Goal: Task Accomplishment & Management: Complete application form

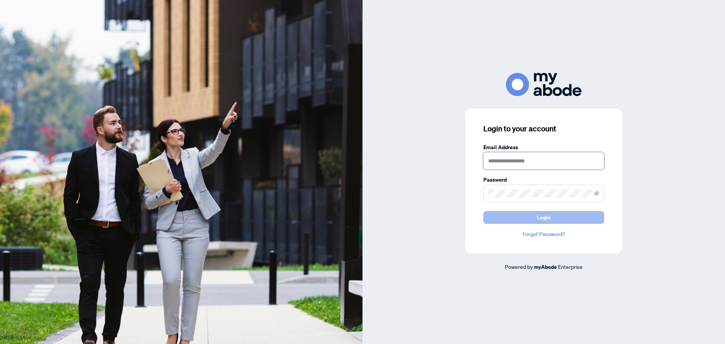
type input "**********"
click at [536, 214] on button "Login" at bounding box center [543, 217] width 121 height 13
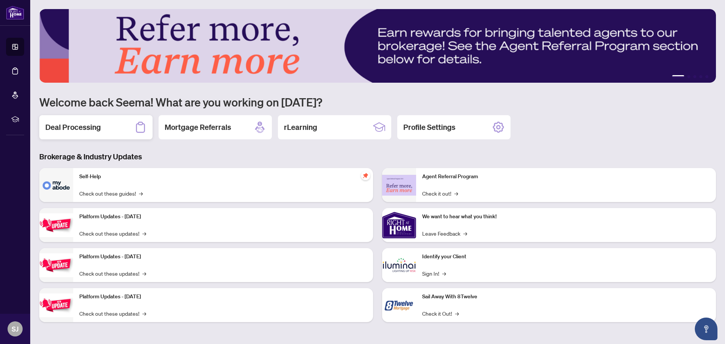
click at [72, 127] on h2 "Deal Processing" at bounding box center [72, 127] width 55 height 11
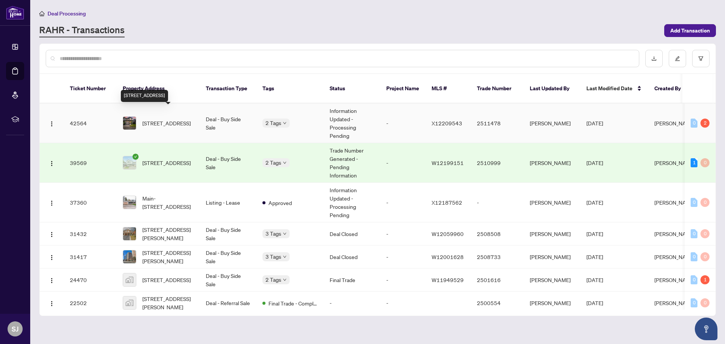
click at [170, 119] on span "[STREET_ADDRESS]" at bounding box center [166, 123] width 48 height 8
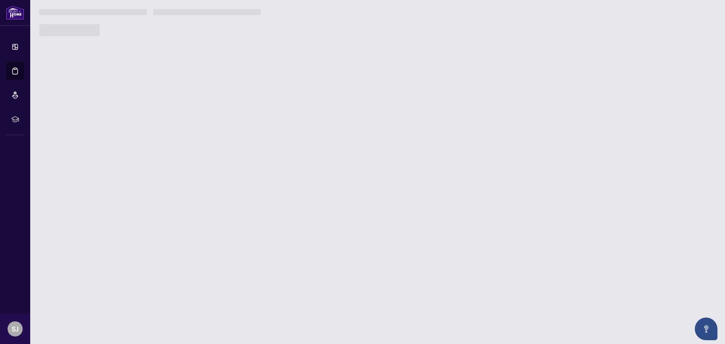
click at [170, 114] on main "Deal Processing [PERSON_NAME] - Transactions Add Transaction Ticket Number Prop…" at bounding box center [377, 172] width 694 height 344
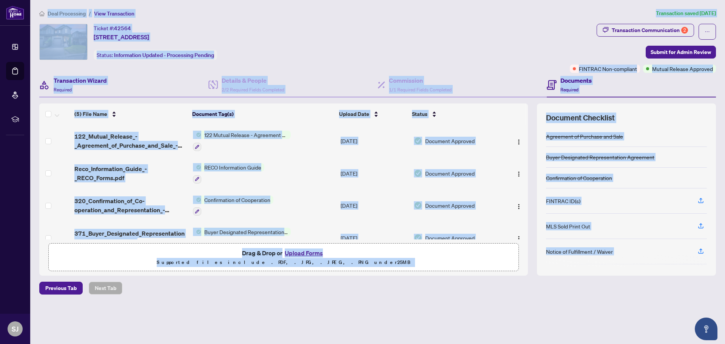
click at [174, 79] on div "Transaction Wizard Required" at bounding box center [123, 85] width 169 height 25
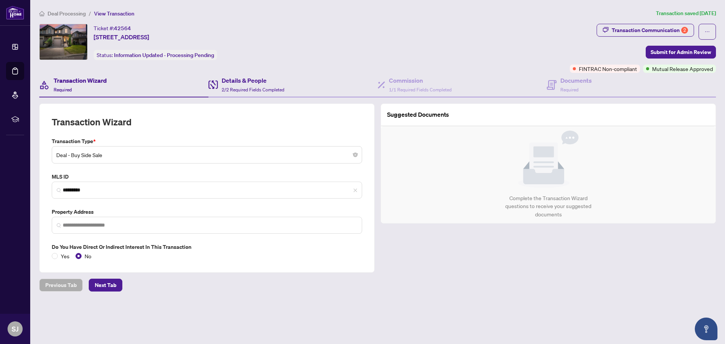
type input "**********"
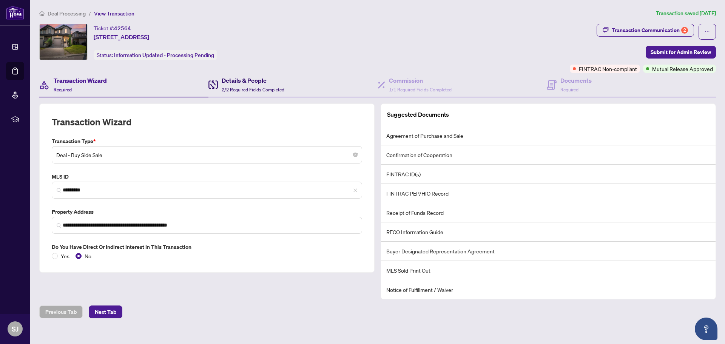
click at [236, 87] on span "2/2 Required Fields Completed" at bounding box center [253, 90] width 63 height 6
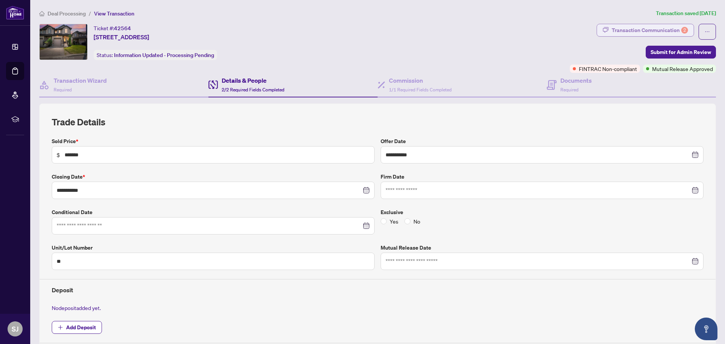
click at [630, 28] on div "Transaction Communication 2" at bounding box center [649, 30] width 76 height 12
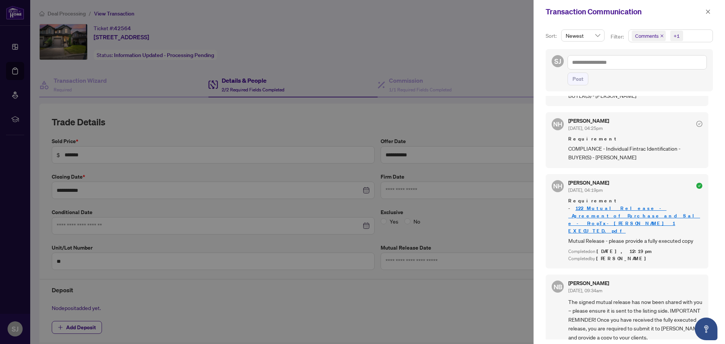
scroll to position [2, 0]
click at [396, 125] on div at bounding box center [362, 172] width 725 height 344
click at [709, 14] on span "button" at bounding box center [707, 12] width 5 height 12
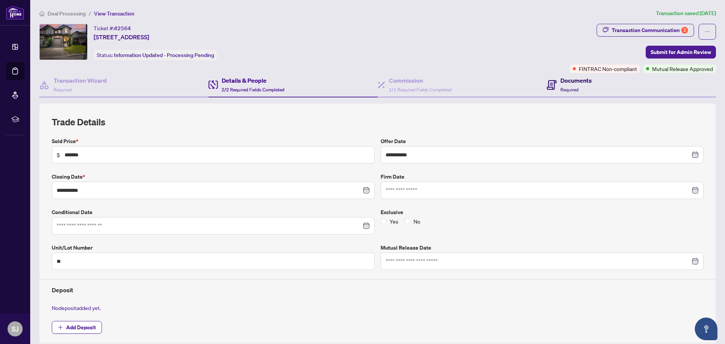
click at [570, 87] on span "Required" at bounding box center [569, 90] width 18 height 6
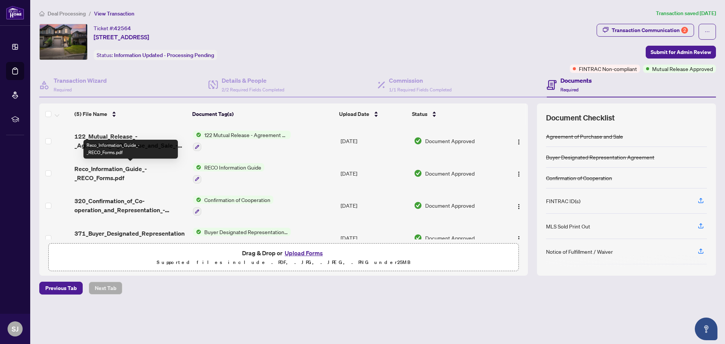
click at [90, 174] on span "Reco_Information_Guide_-_RECO_Forms.pdf" at bounding box center [130, 173] width 112 height 18
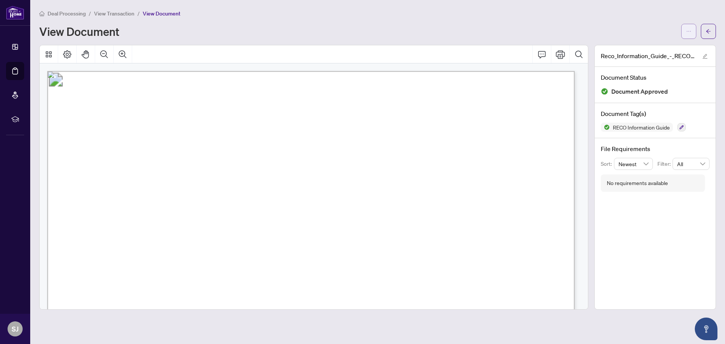
click at [694, 33] on button "button" at bounding box center [688, 31] width 15 height 15
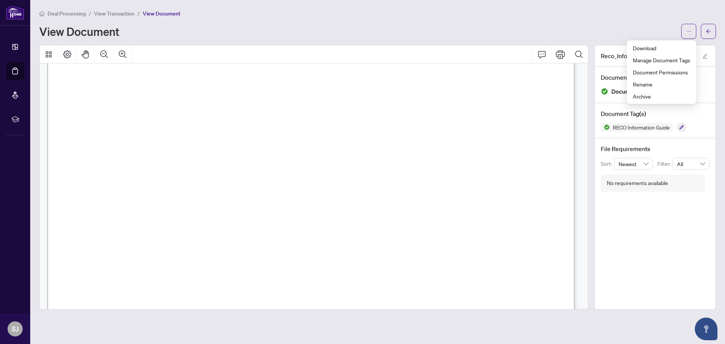
scroll to position [8530, 0]
click at [654, 46] on span "Download" at bounding box center [661, 48] width 57 height 8
click at [124, 12] on span "View Transaction" at bounding box center [114, 13] width 40 height 7
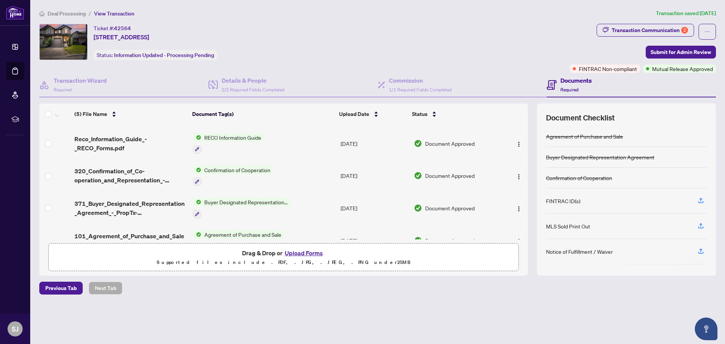
scroll to position [47, 0]
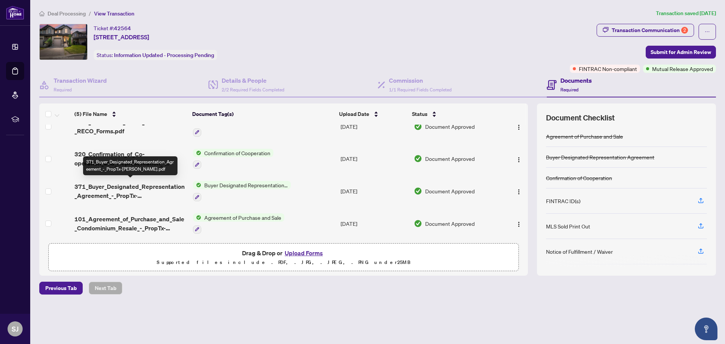
click at [141, 184] on span "371_Buyer_Designated_Representation_Agreement_-_PropTx-[PERSON_NAME].pdf" at bounding box center [130, 191] width 112 height 18
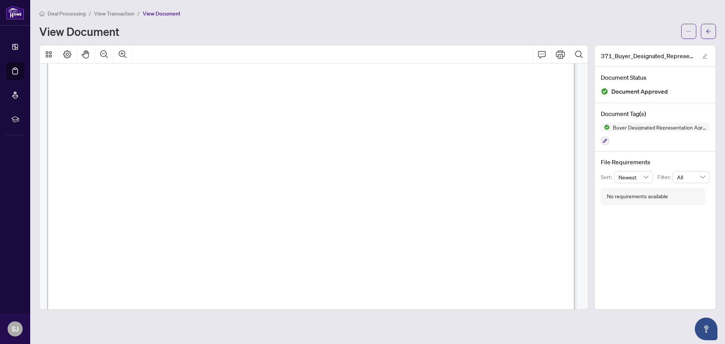
scroll to position [151, 0]
click at [695, 31] on button "button" at bounding box center [688, 31] width 15 height 15
click at [652, 48] on span "Download" at bounding box center [661, 48] width 57 height 8
click at [106, 15] on span "View Transaction" at bounding box center [114, 13] width 40 height 7
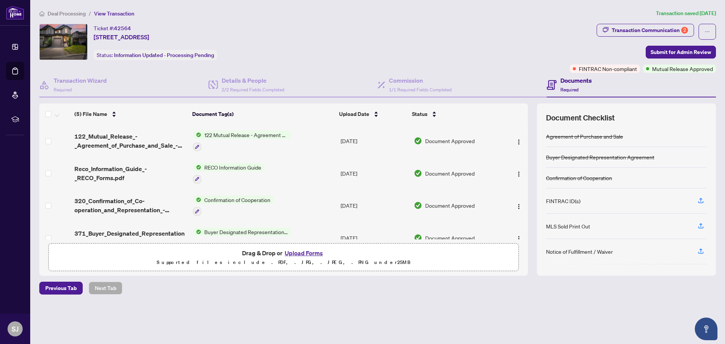
scroll to position [47, 0]
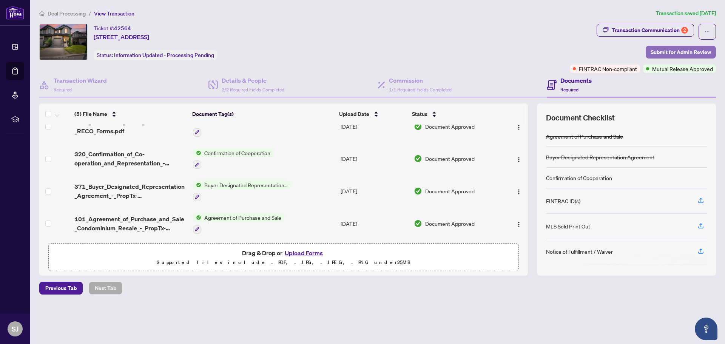
click at [676, 49] on span "Submit for Admin Review" at bounding box center [680, 52] width 60 height 12
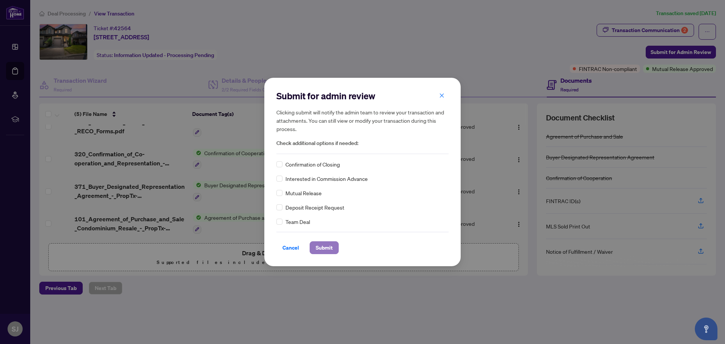
click at [326, 249] on span "Submit" at bounding box center [324, 248] width 17 height 12
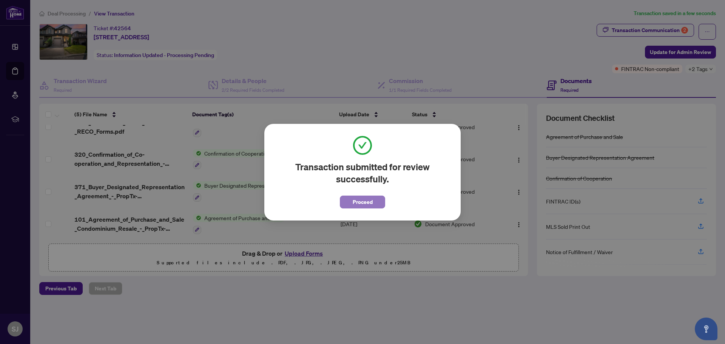
click at [371, 204] on span "Proceed" at bounding box center [363, 202] width 20 height 12
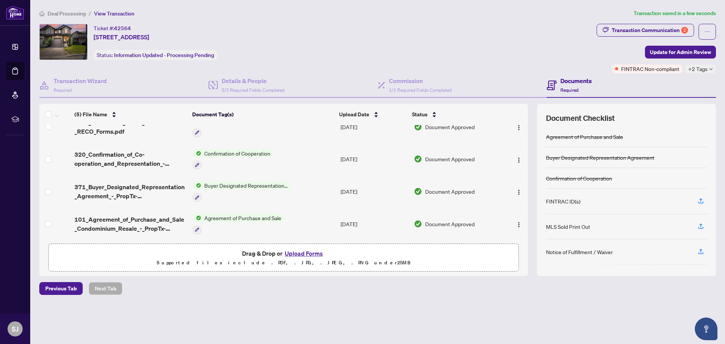
click at [63, 14] on span "Deal Processing" at bounding box center [67, 13] width 38 height 7
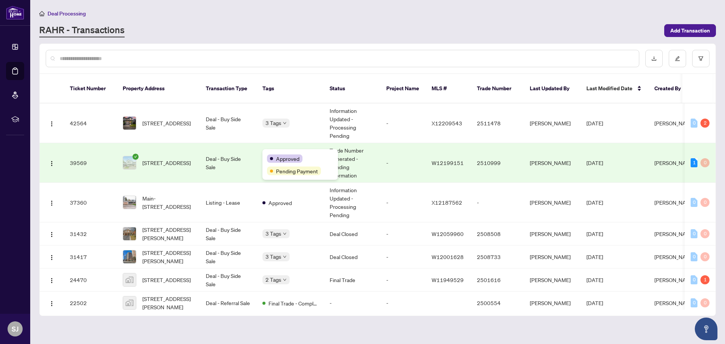
click at [279, 156] on span "Approved" at bounding box center [287, 158] width 23 height 8
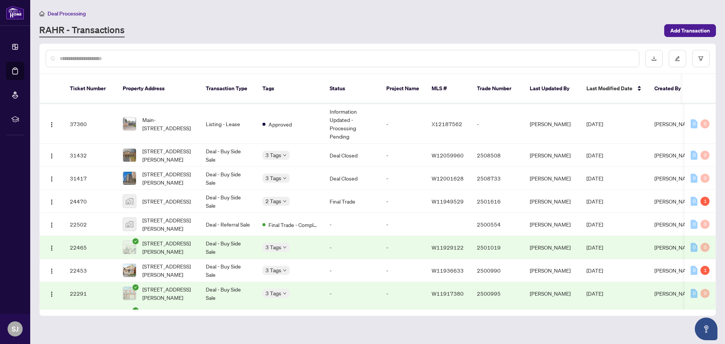
scroll to position [75, 0]
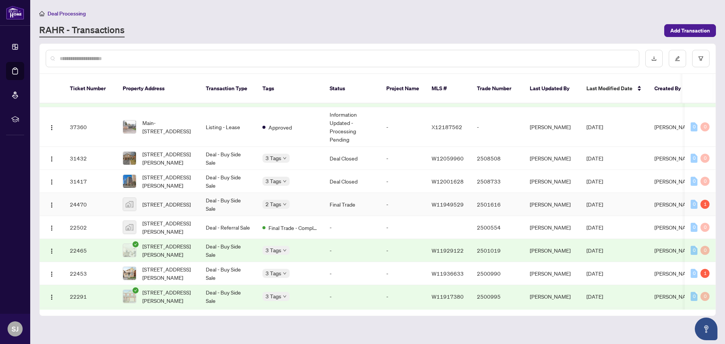
click at [174, 200] on span "[STREET_ADDRESS]" at bounding box center [166, 204] width 48 height 8
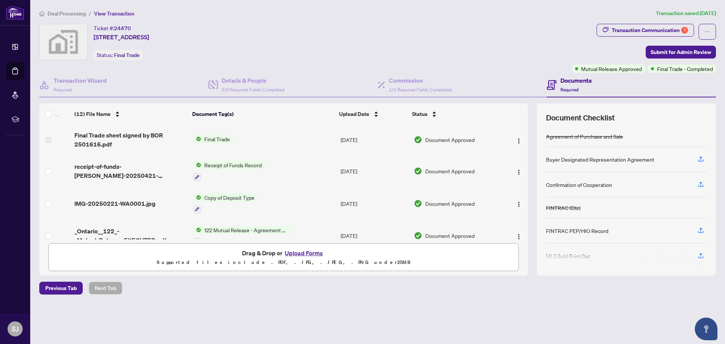
click at [62, 14] on span "Deal Processing" at bounding box center [67, 13] width 38 height 7
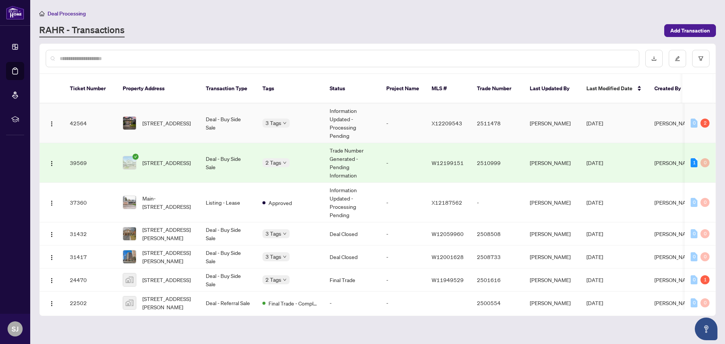
click at [163, 119] on span "[STREET_ADDRESS]" at bounding box center [166, 123] width 48 height 8
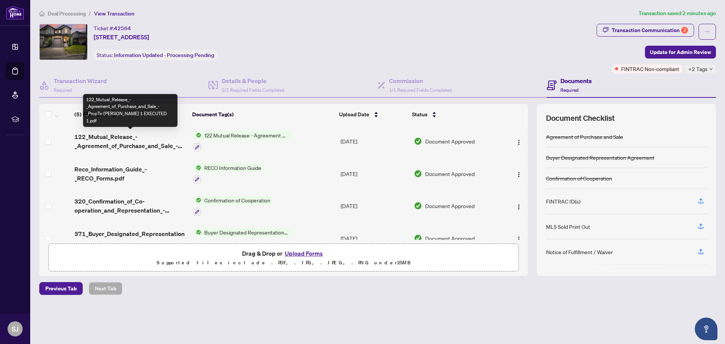
click at [121, 141] on span "122_Mutual_Release_-_Agreement_of_Purchase_and_Sale_-_PropTx-[PERSON_NAME] 1 EX…" at bounding box center [130, 141] width 112 height 18
